Goal: Task Accomplishment & Management: Manage account settings

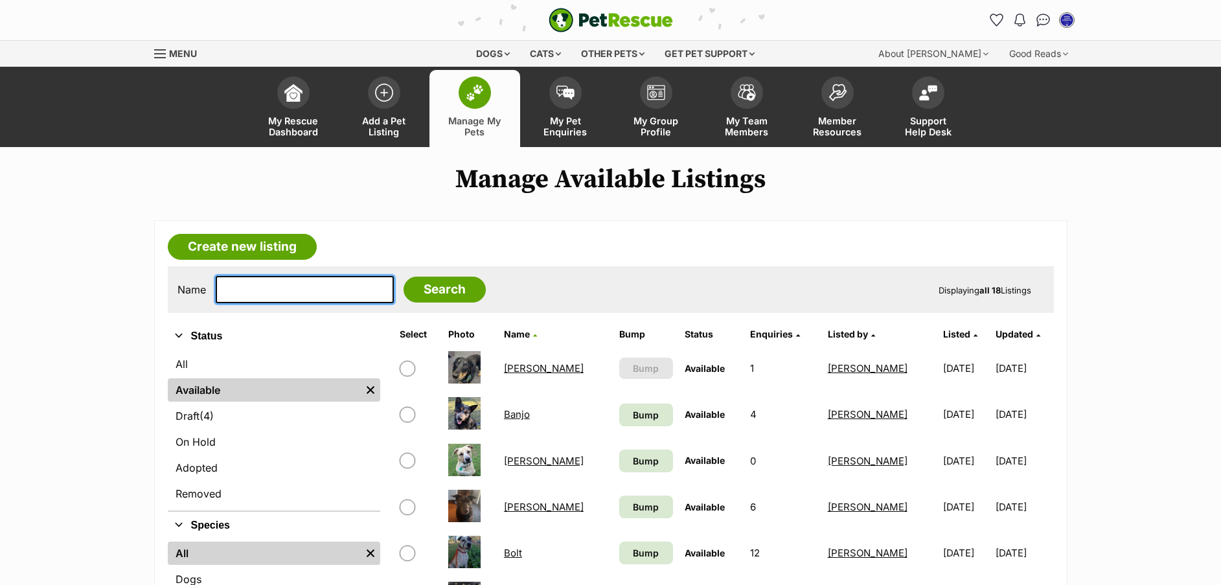
click at [294, 291] on input "text" at bounding box center [305, 289] width 178 height 27
type input "[PERSON_NAME]"
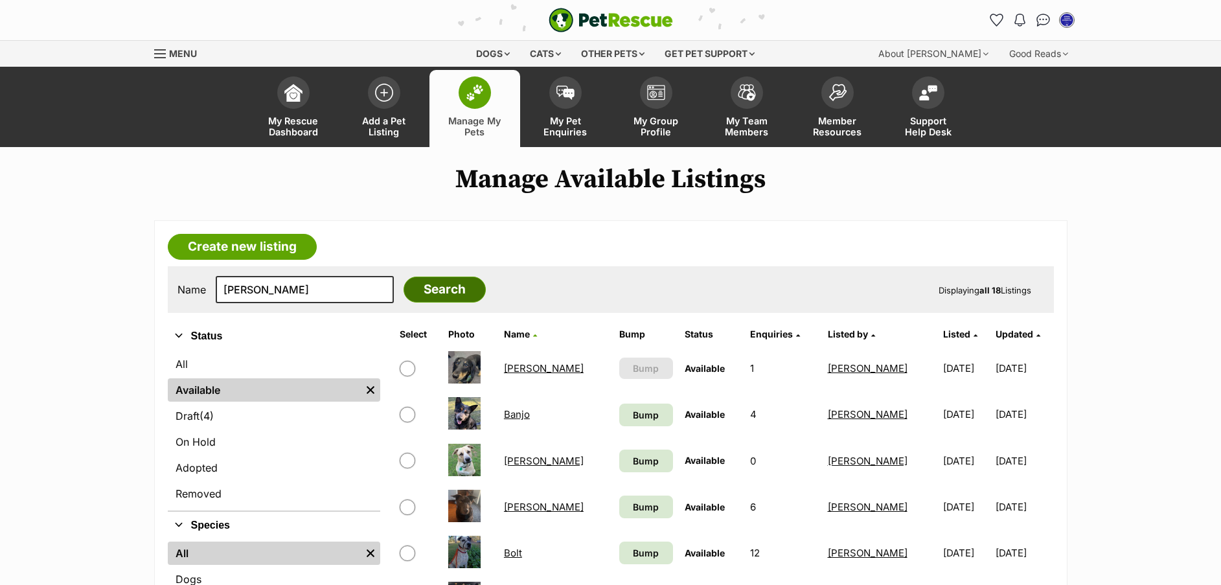
click at [409, 290] on input "Search" at bounding box center [444, 290] width 82 height 26
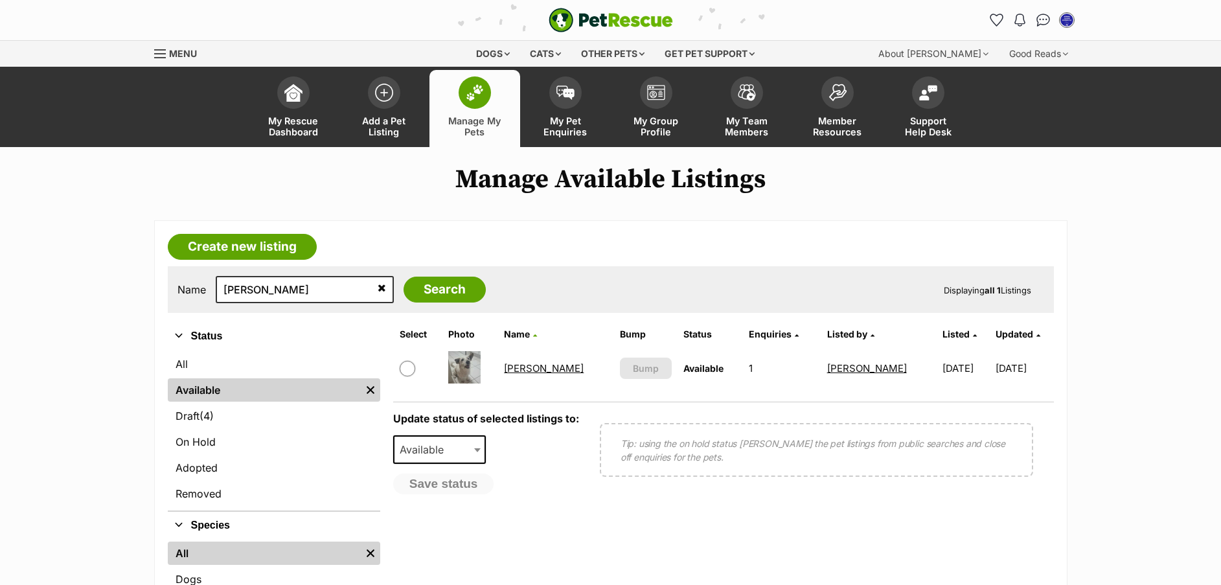
click at [533, 368] on link "[PERSON_NAME]" at bounding box center [544, 368] width 80 height 12
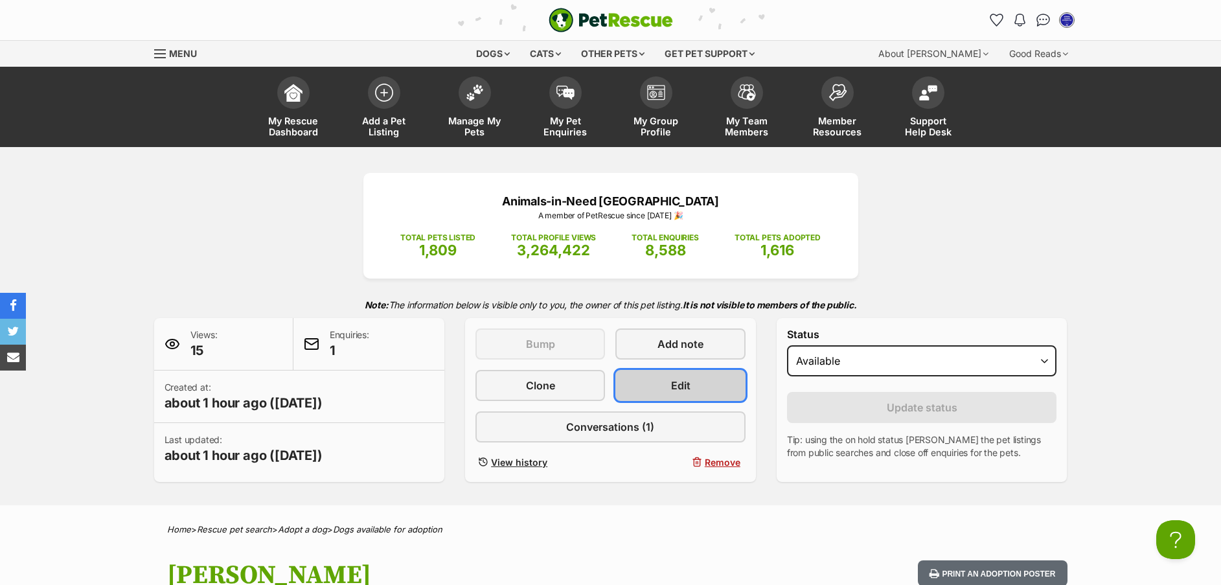
click at [709, 382] on link "Edit" at bounding box center [680, 385] width 130 height 31
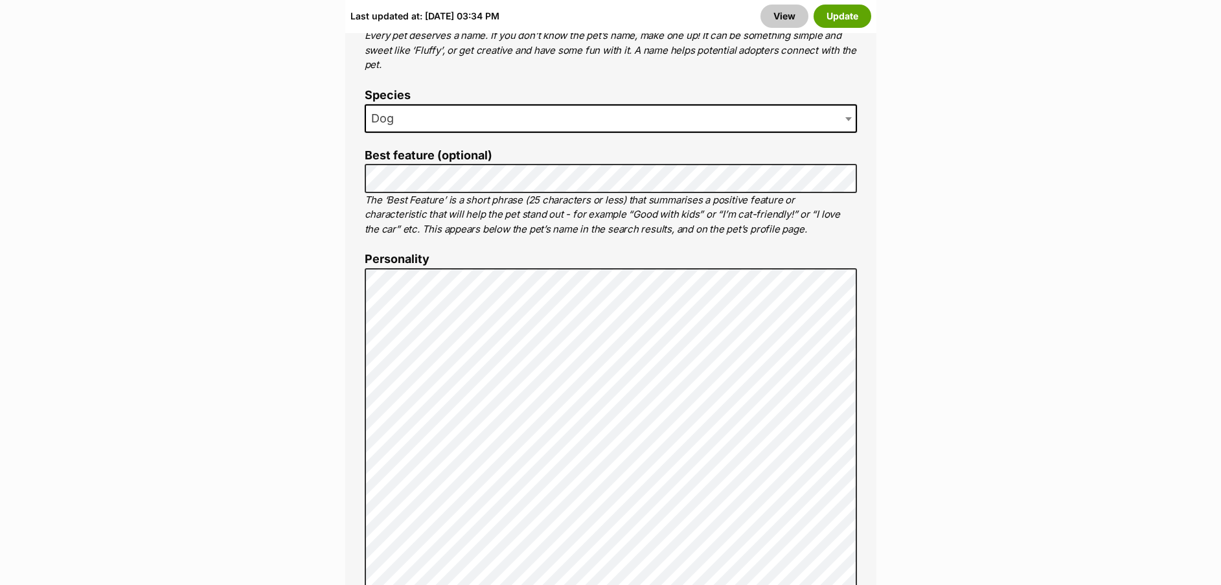
scroll to position [875, 0]
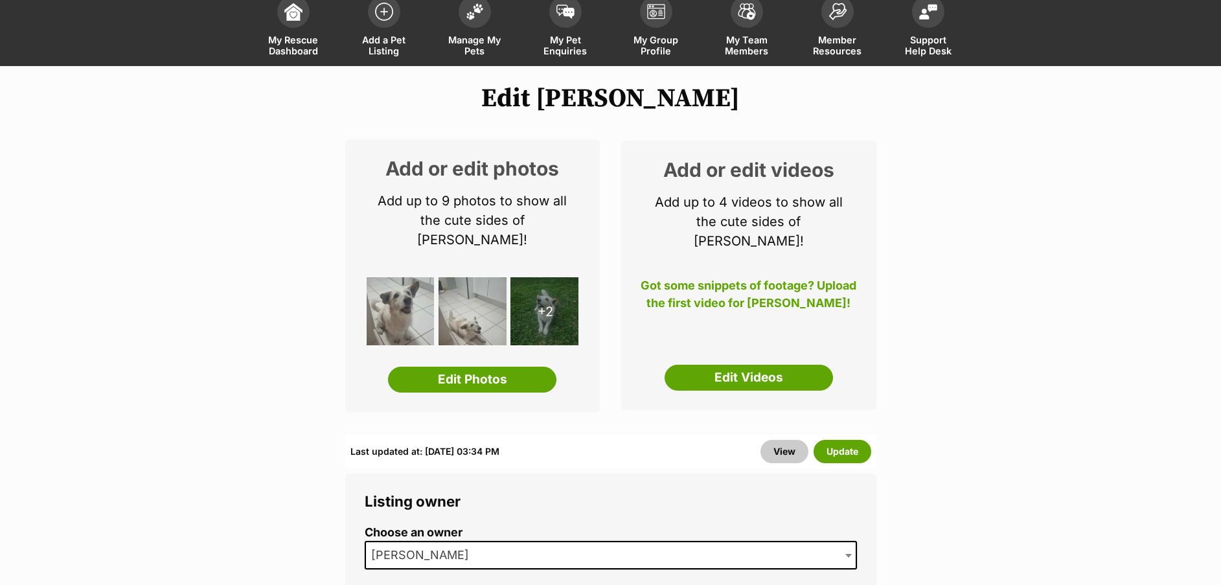
scroll to position [0, 0]
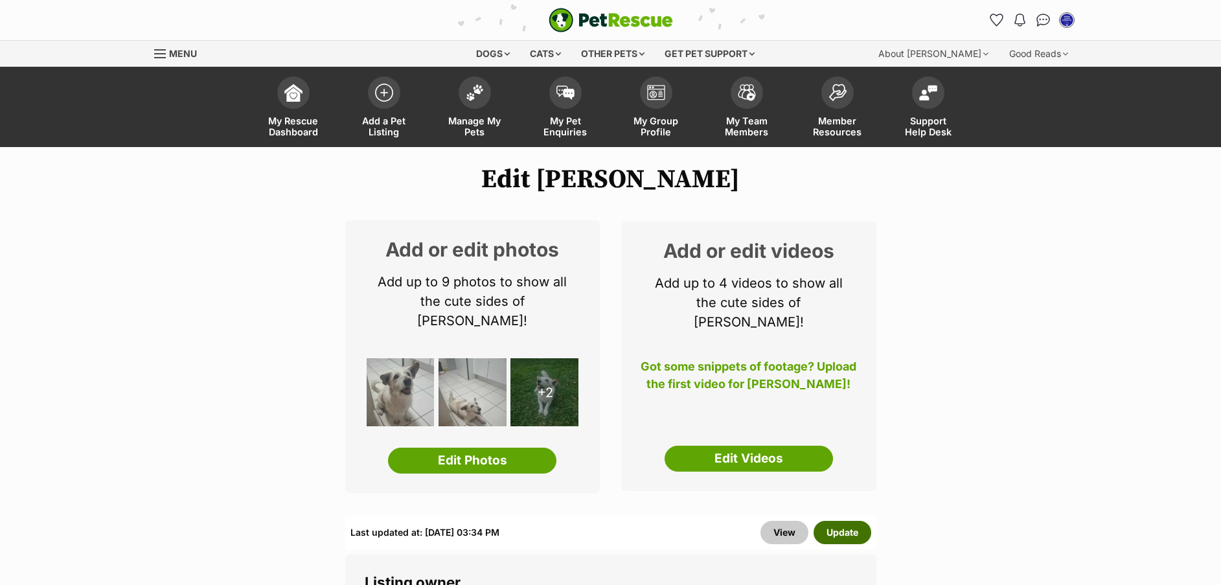
click at [852, 521] on button "Update" at bounding box center [842, 532] width 58 height 23
